Goal: Information Seeking & Learning: Learn about a topic

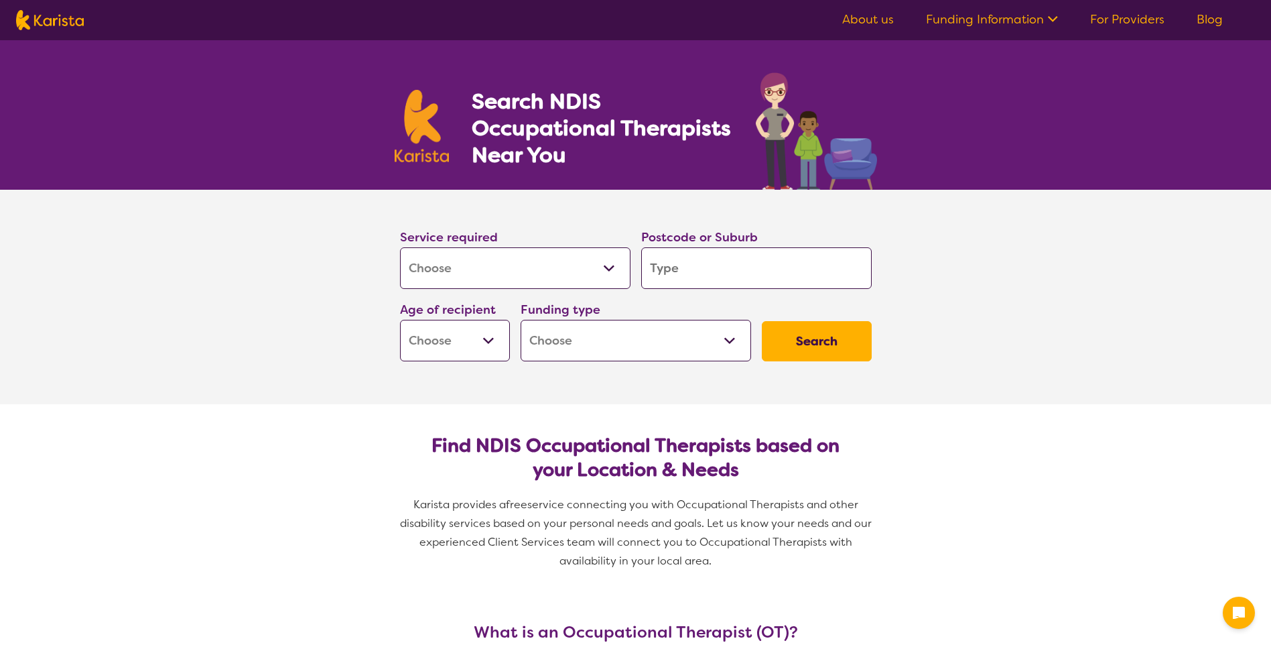
select select "[MEDICAL_DATA]"
drag, startPoint x: 0, startPoint y: 0, endPoint x: 712, endPoint y: 280, distance: 765.3
click at [712, 280] on input "search" at bounding box center [756, 268] width 230 height 42
type input "3"
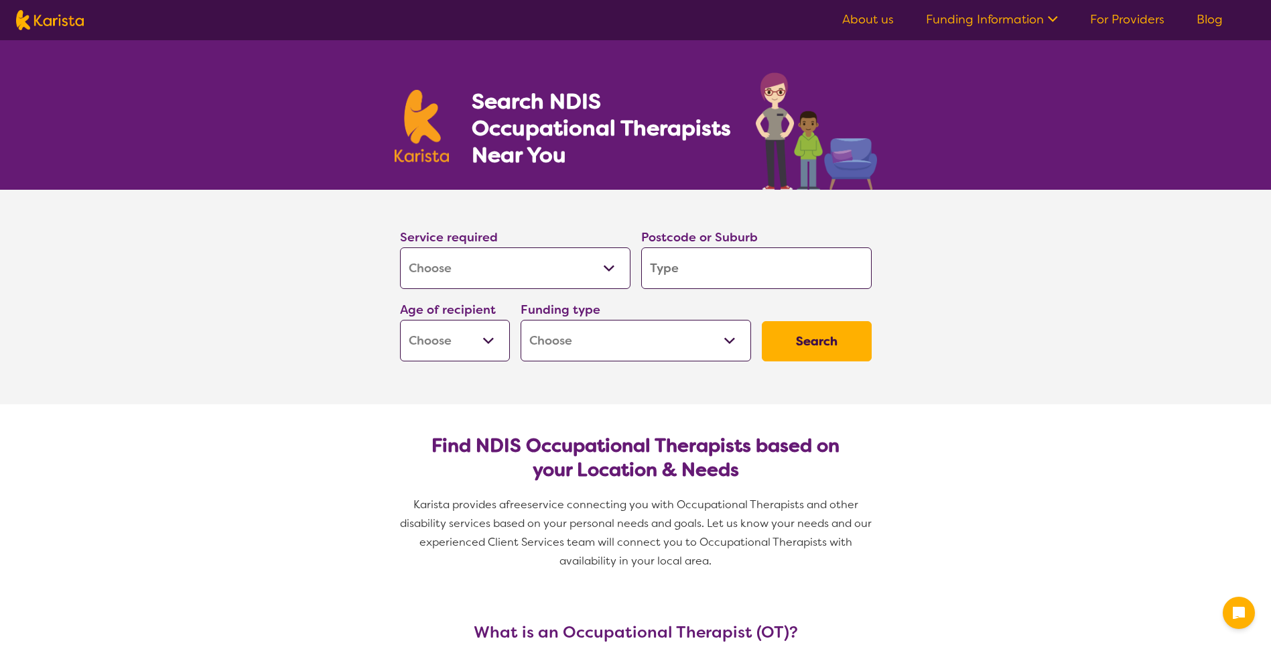
type input "3"
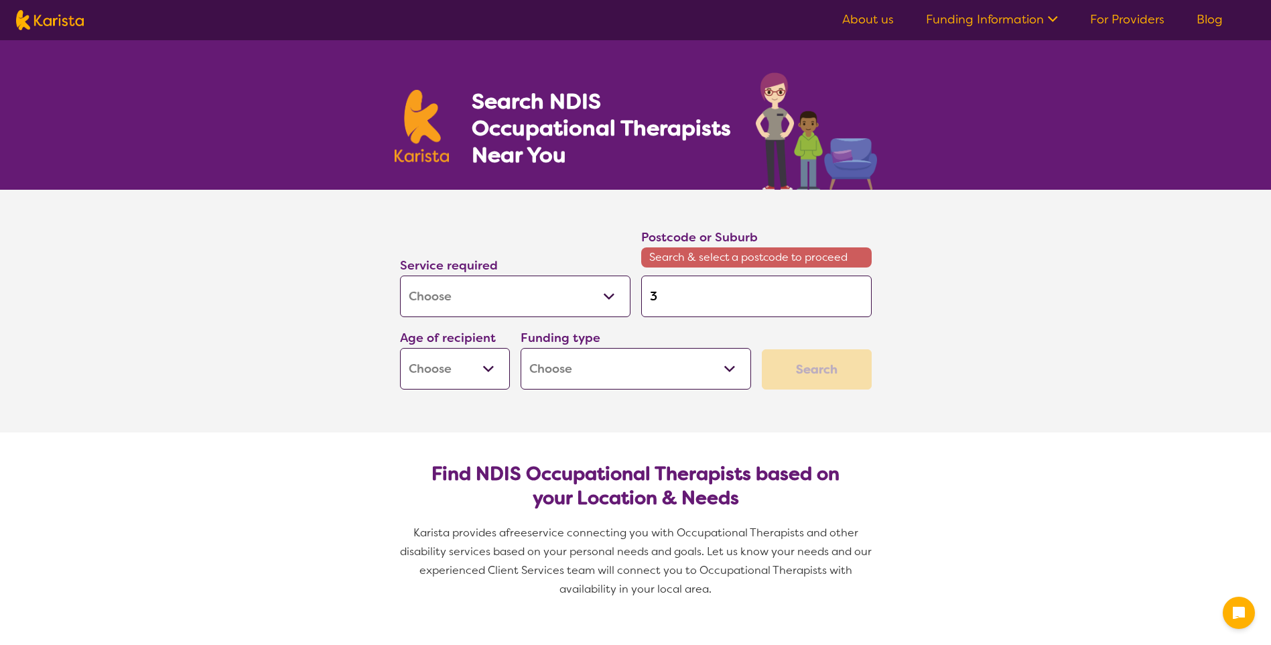
type input "31"
type input "313"
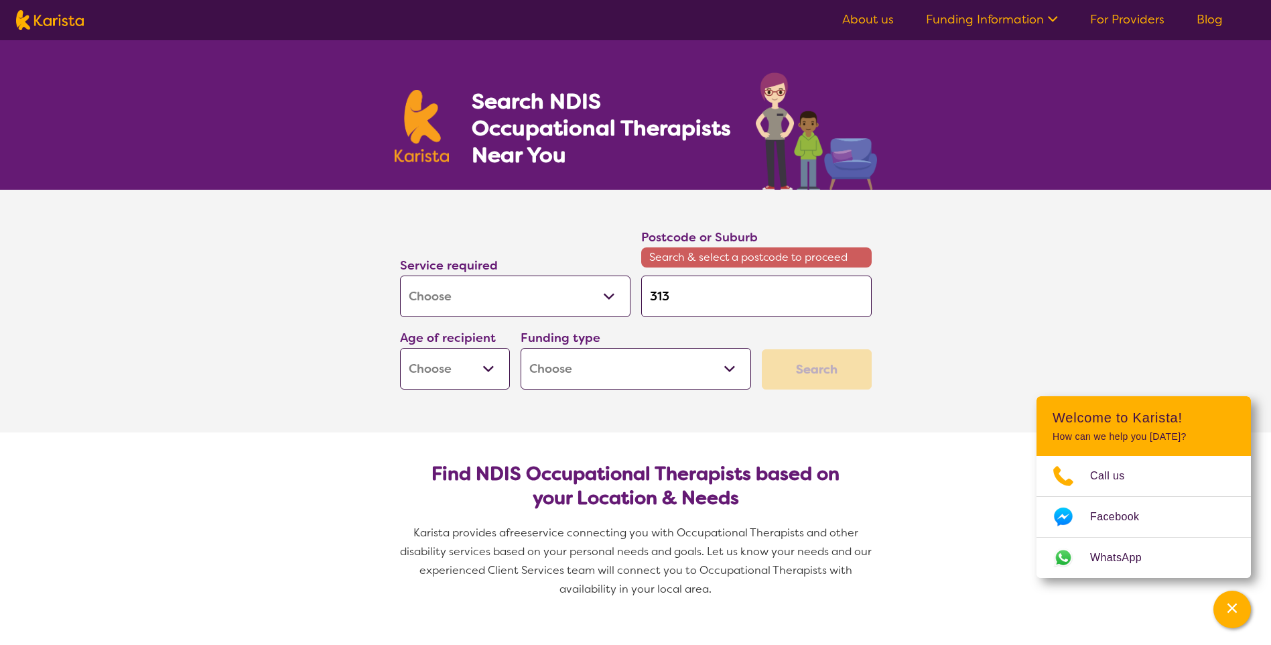
type input "3133"
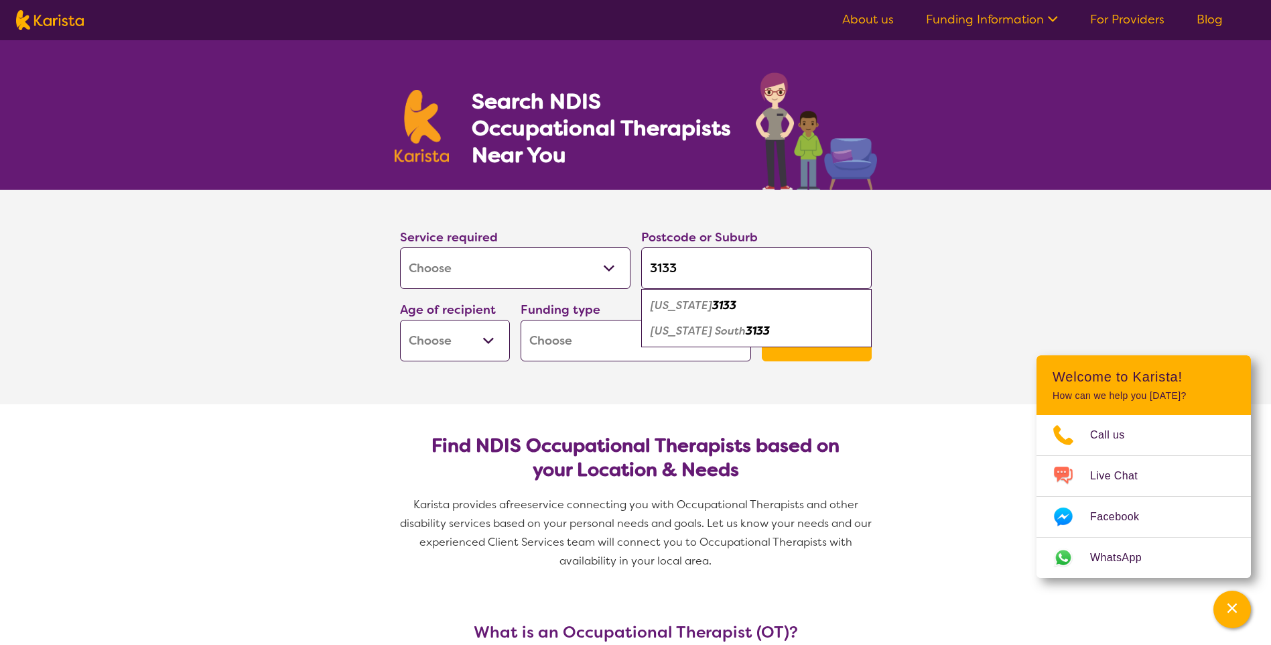
type input "3133"
click at [691, 302] on em "[US_STATE]" at bounding box center [682, 305] width 62 height 14
click at [458, 336] on select "Early Childhood - 0 to 9 Child - 10 to 11 Adolescent - 12 to 17 Adult - 18 to 6…" at bounding box center [455, 341] width 110 height 42
select select "EC"
click at [400, 320] on select "Early Childhood - 0 to 9 Child - 10 to 11 Adolescent - 12 to 17 Adult - 18 to 6…" at bounding box center [455, 341] width 110 height 42
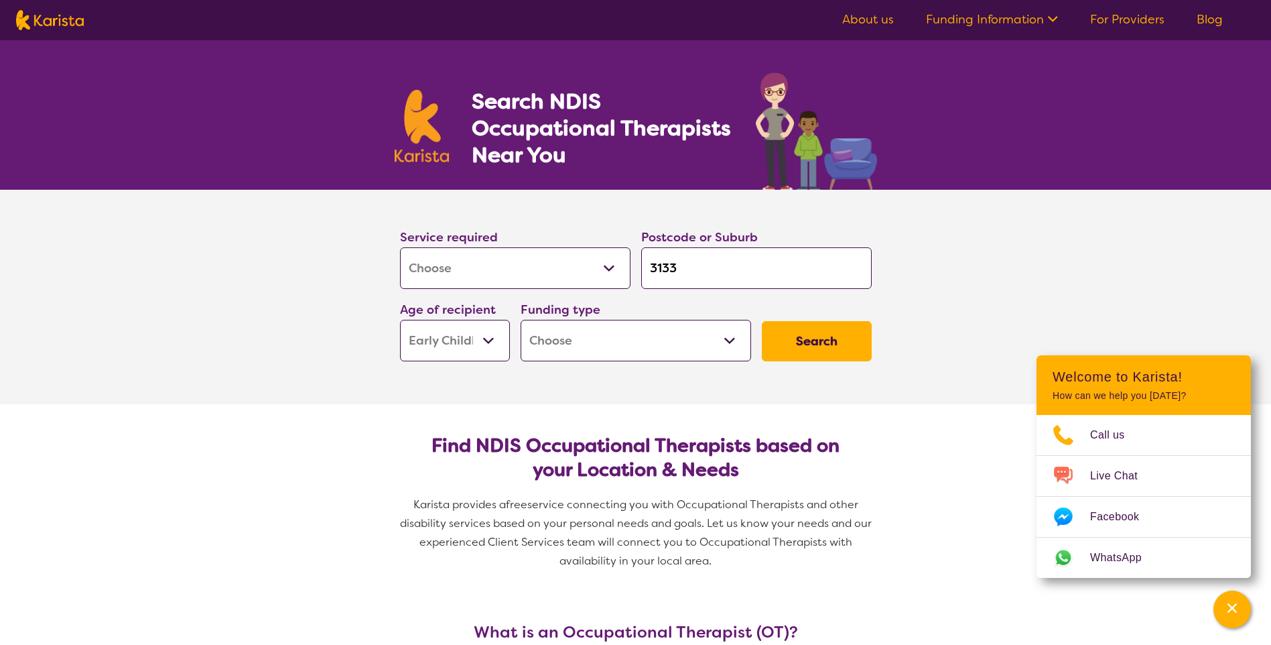
select select "EC"
click at [742, 343] on select "Home Care Package (HCP) National Disability Insurance Scheme (NDIS) I don't know" at bounding box center [636, 341] width 230 height 42
select select "i-don-t-know"
click at [521, 320] on select "Home Care Package (HCP) National Disability Insurance Scheme (NDIS) I don't know" at bounding box center [636, 341] width 230 height 42
select select "i-don-t-know"
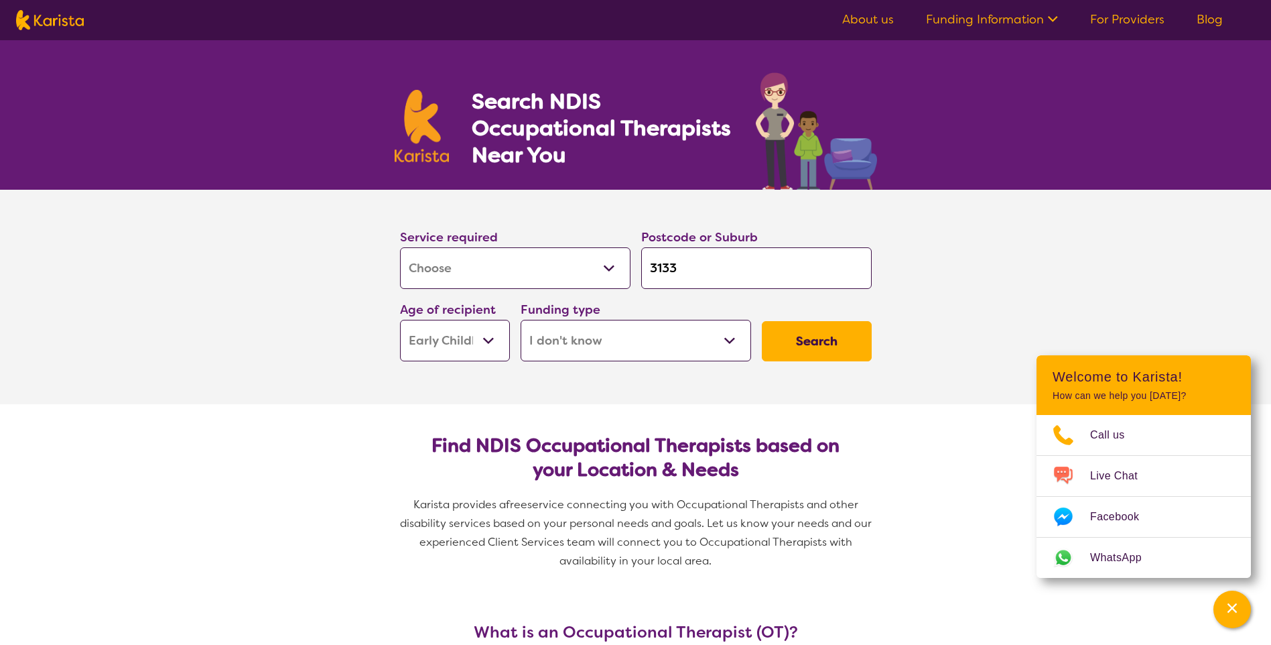
click at [800, 352] on button "Search" at bounding box center [817, 341] width 110 height 40
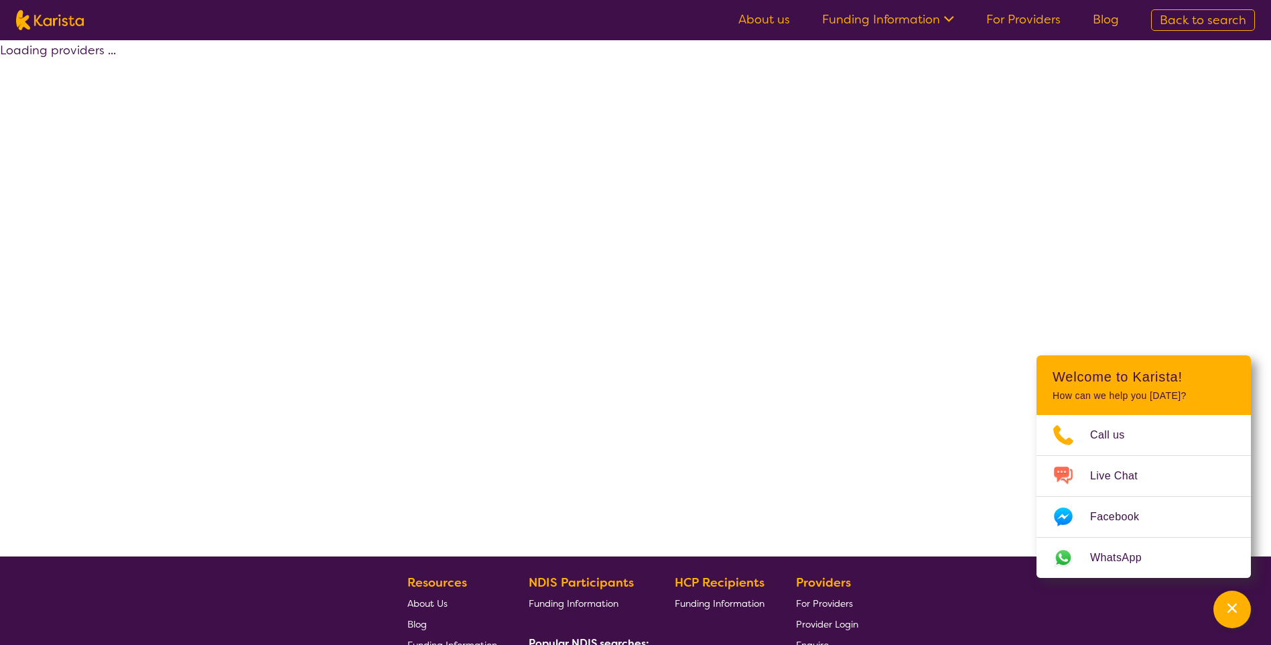
select select "[MEDICAL_DATA]"
select select "EC"
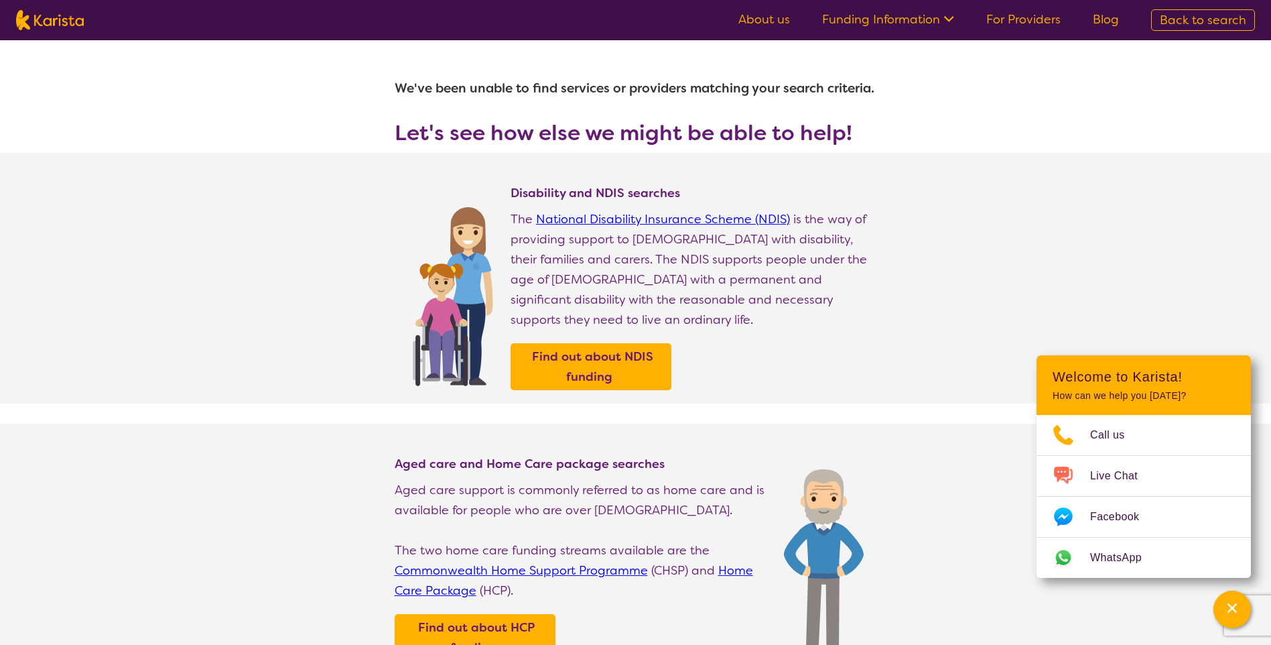
select select "[MEDICAL_DATA]"
select select "EC"
select select "i-don-t-know"
select select "[MEDICAL_DATA]"
select select "EC"
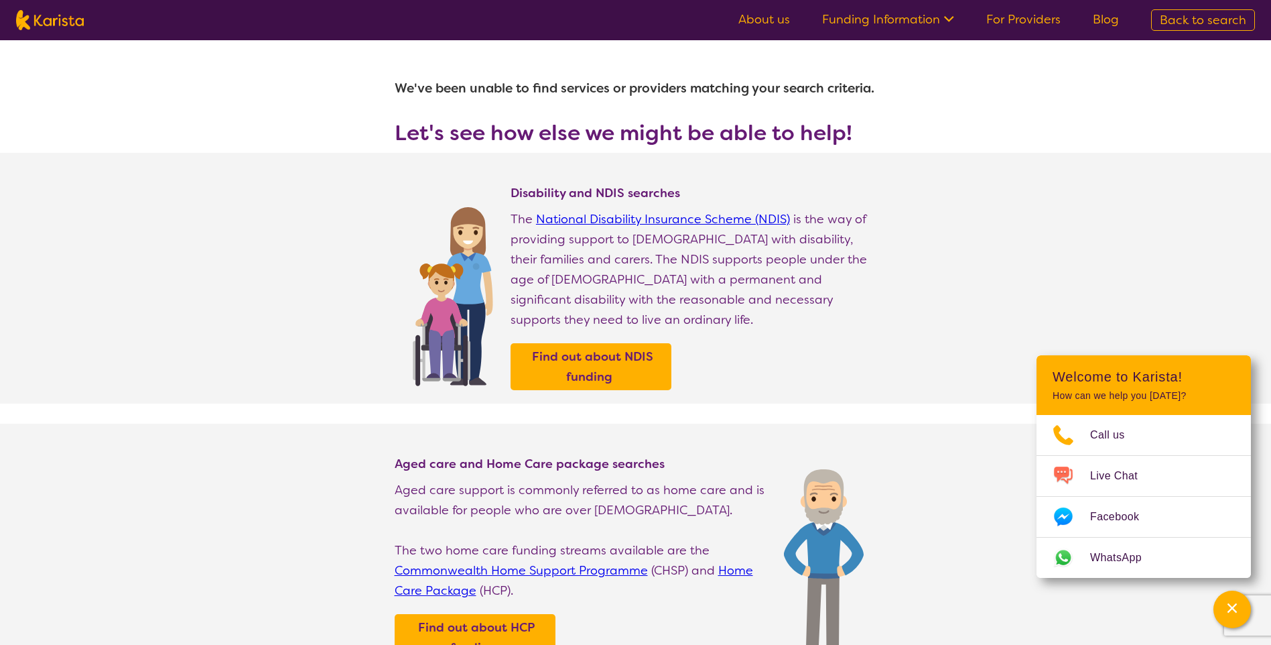
select select "i-don-t-know"
